Goal: Task Accomplishment & Management: Manage account settings

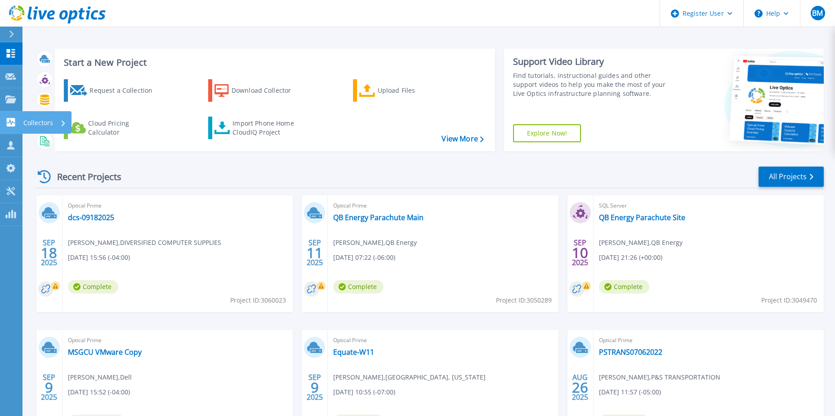
click at [12, 125] on icon at bounding box center [11, 122] width 9 height 9
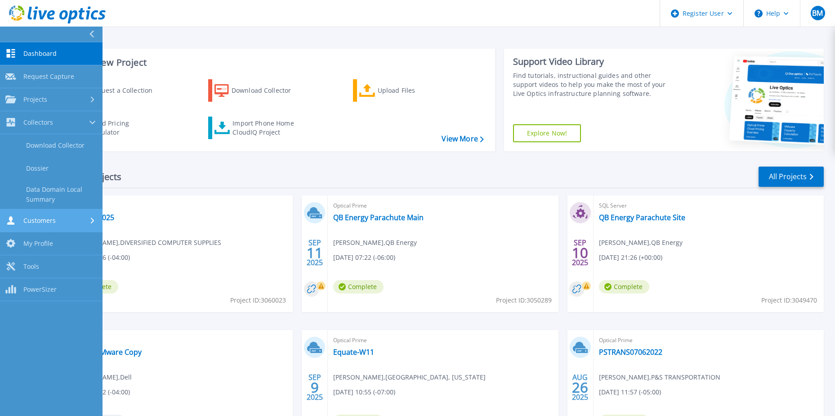
click at [44, 223] on span "Customers" at bounding box center [39, 220] width 32 height 8
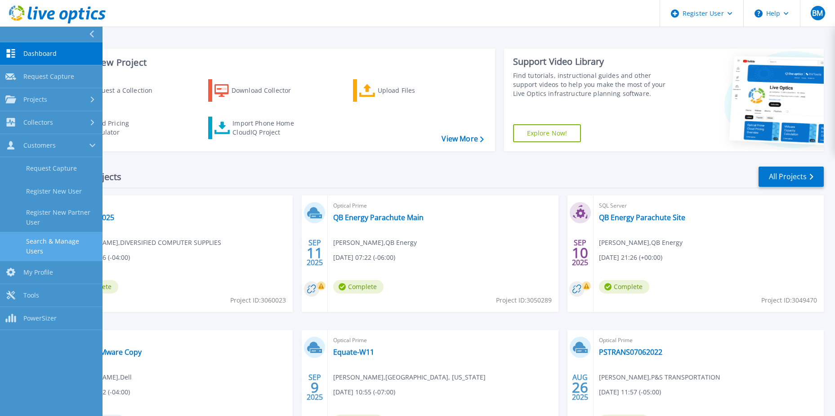
click at [51, 245] on link "Search & Manage Users" at bounding box center [51, 246] width 103 height 29
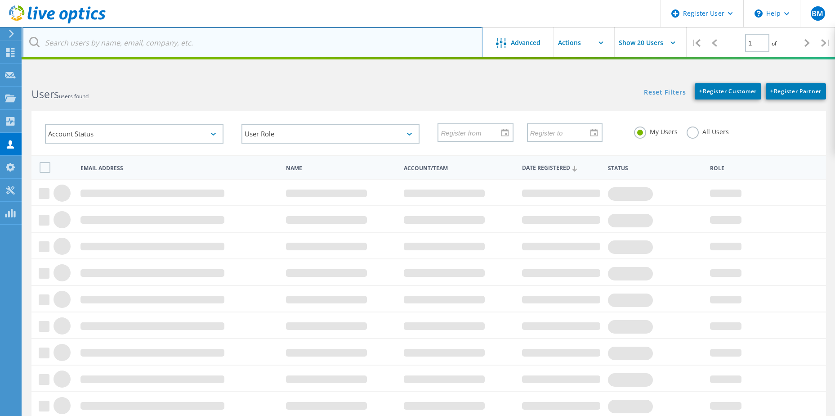
click at [255, 31] on input "text" at bounding box center [252, 42] width 460 height 31
paste input "bryson.weber@northrange.org"
type input "bryson.weber@northrange.org"
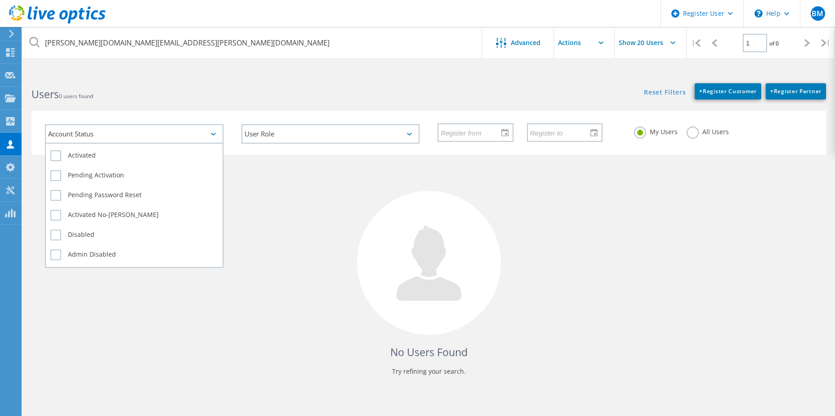
click at [133, 137] on div "Account Status" at bounding box center [134, 133] width 179 height 19
click at [133, 135] on div "Account Status" at bounding box center [134, 133] width 179 height 19
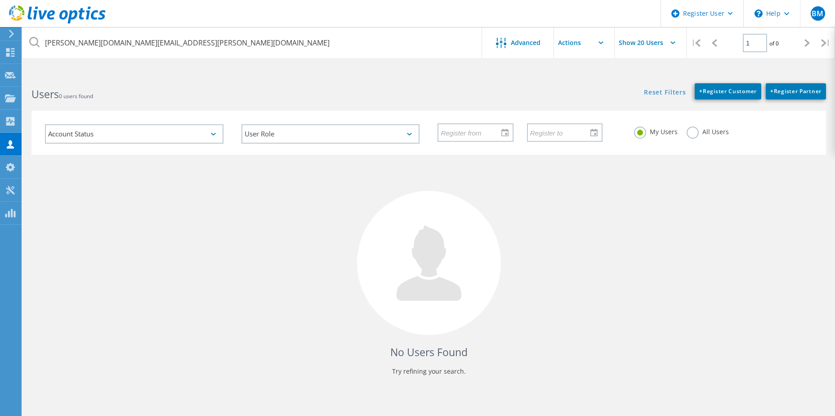
click at [715, 135] on label "All Users" at bounding box center [708, 130] width 42 height 9
click at [0, 0] on input "All Users" at bounding box center [0, 0] width 0 height 0
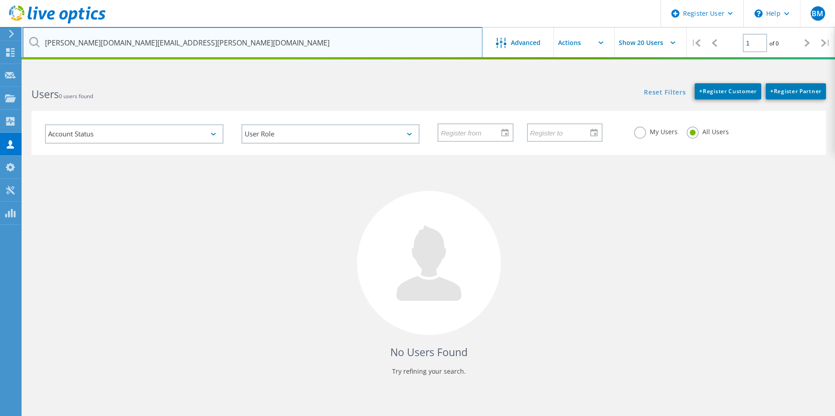
click at [298, 40] on input "bryson.weber@northrange.org" at bounding box center [252, 42] width 460 height 31
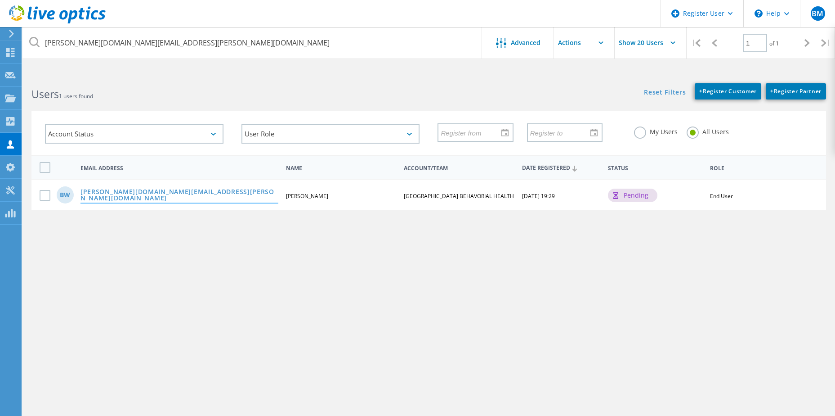
click at [153, 197] on link "bryson.weber@northrange.org" at bounding box center [180, 195] width 198 height 14
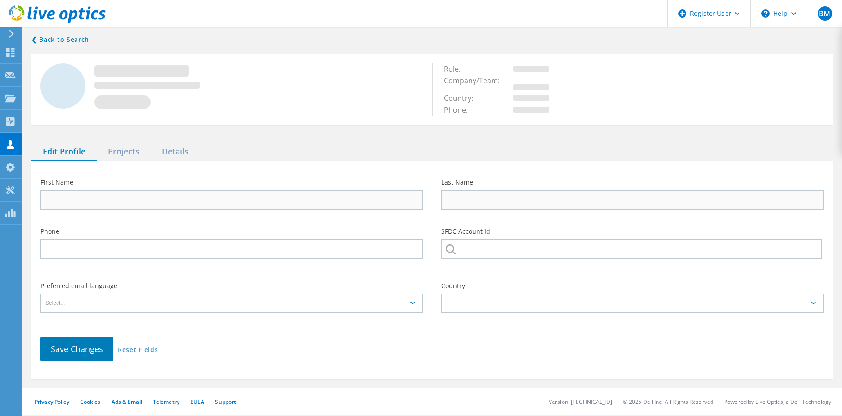
type input "Bryson"
type input "Weber"
type input "NORTH RANGE BEHAVORIAL HEALTH"
type input "English"
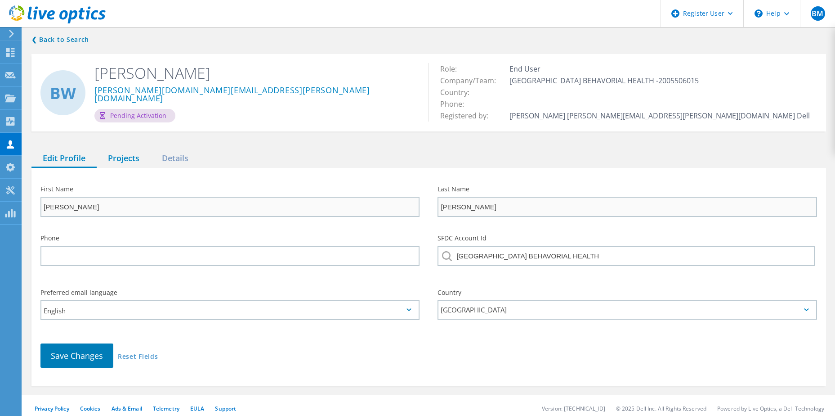
click at [121, 152] on div "Projects" at bounding box center [124, 158] width 54 height 18
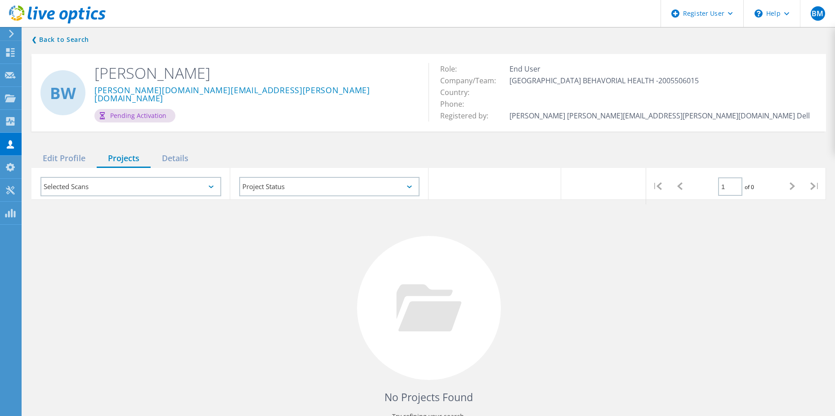
click at [270, 153] on div "Edit Profile Projects Details" at bounding box center [428, 158] width 795 height 18
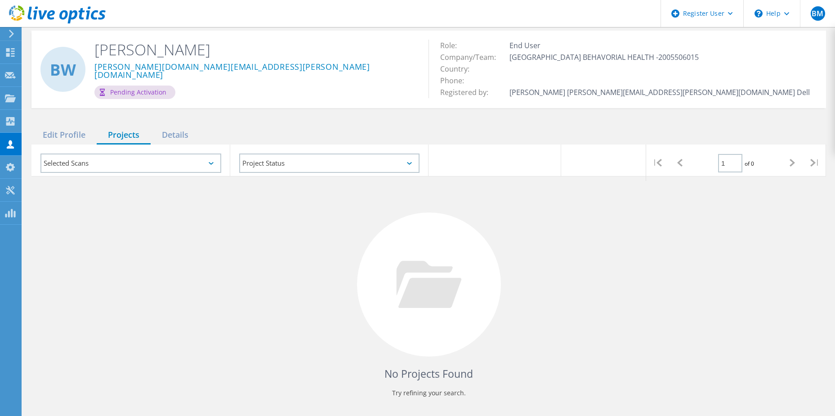
scroll to position [8, 0]
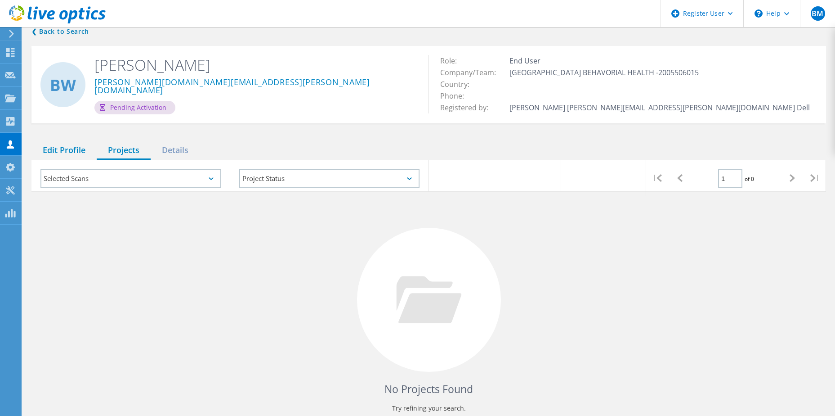
click at [64, 148] on div "Edit Profile" at bounding box center [63, 150] width 65 height 18
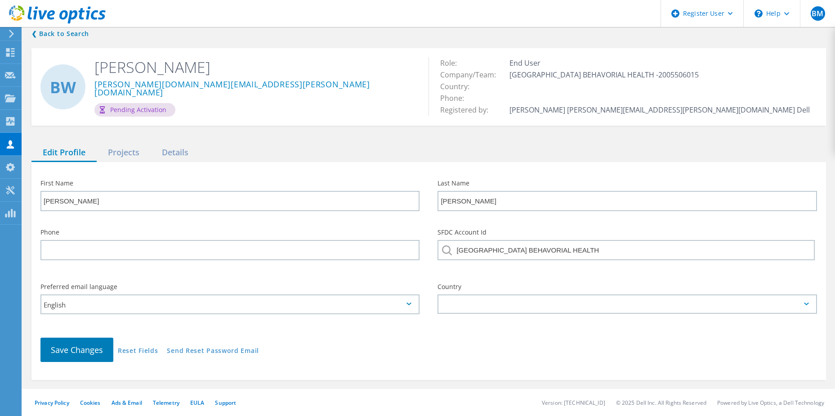
scroll to position [5, 0]
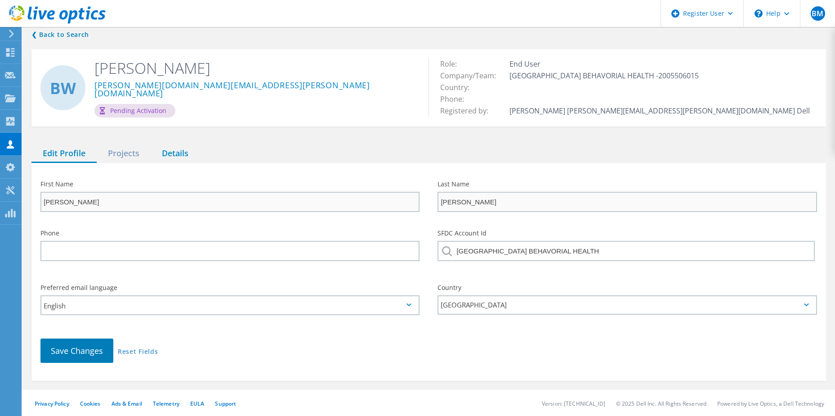
click at [170, 150] on div "Details" at bounding box center [175, 153] width 49 height 18
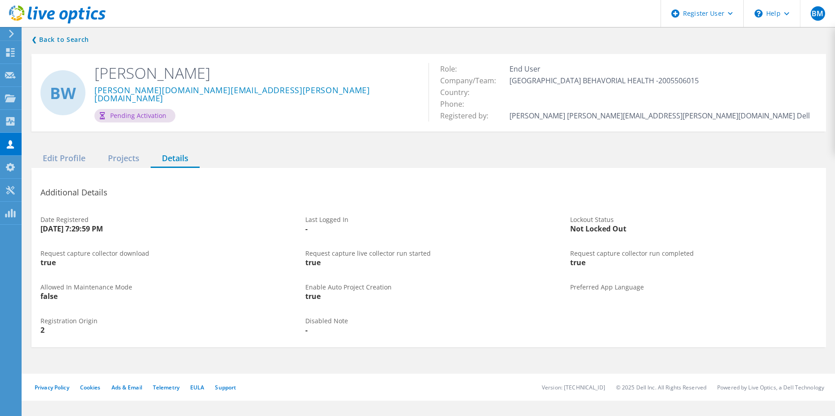
scroll to position [0, 0]
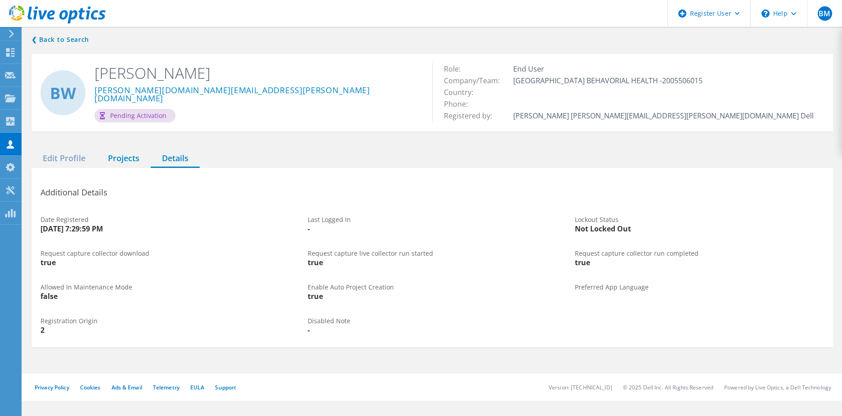
click at [132, 157] on div "Projects" at bounding box center [124, 158] width 54 height 18
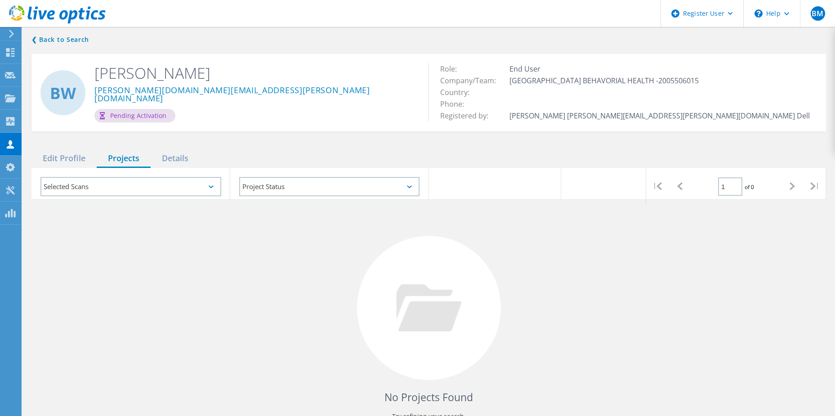
click at [361, 143] on div "❮ Back to Search BW Bryson Weber bryson.weber@northrange.org Pending Activation…" at bounding box center [428, 233] width 813 height 417
